Goal: Find contact information: Find contact information

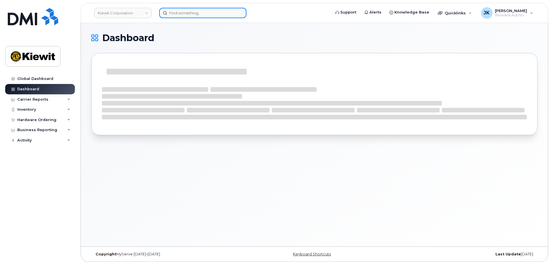
click at [178, 13] on input at bounding box center [202, 13] width 87 height 10
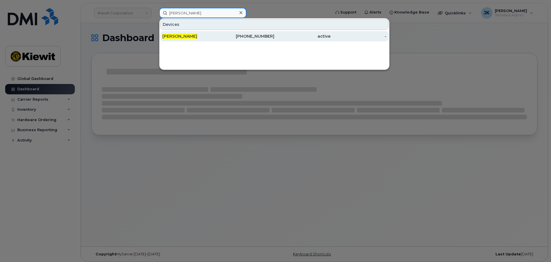
type input "victor wang"
drag, startPoint x: 186, startPoint y: 36, endPoint x: 189, endPoint y: 39, distance: 3.7
click at [186, 36] on span "[PERSON_NAME]" at bounding box center [179, 36] width 35 height 5
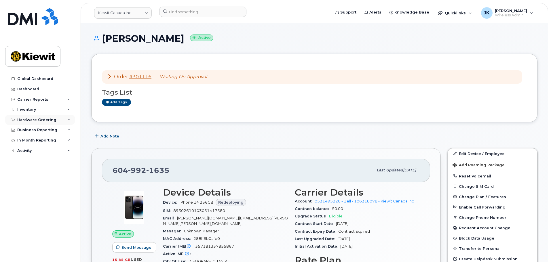
click at [45, 122] on div "Hardware Ordering" at bounding box center [40, 120] width 70 height 10
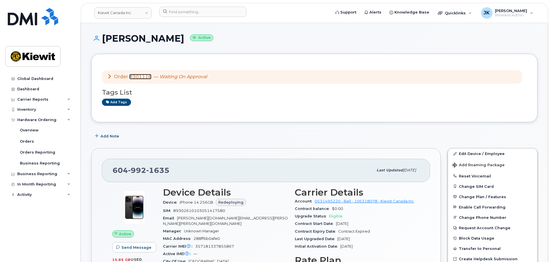
click at [144, 76] on link "#301116" at bounding box center [140, 76] width 22 height 5
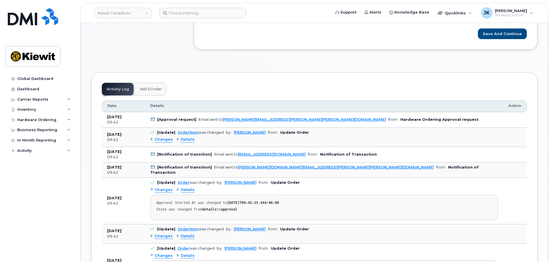
scroll to position [403, 0]
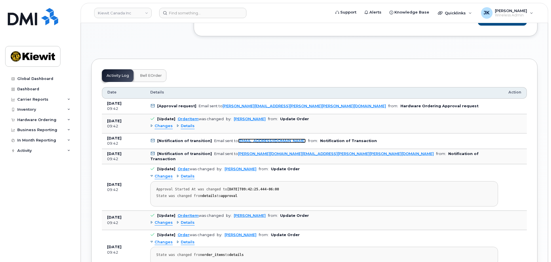
drag, startPoint x: 255, startPoint y: 140, endPoint x: 289, endPoint y: 176, distance: 49.4
click at [255, 140] on link "[EMAIL_ADDRESS][DOMAIN_NAME]" at bounding box center [272, 141] width 68 height 4
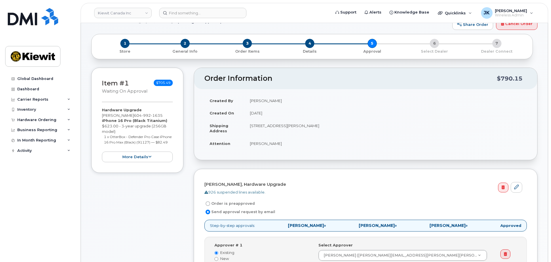
scroll to position [29, 0]
